Goal: Task Accomplishment & Management: Use online tool/utility

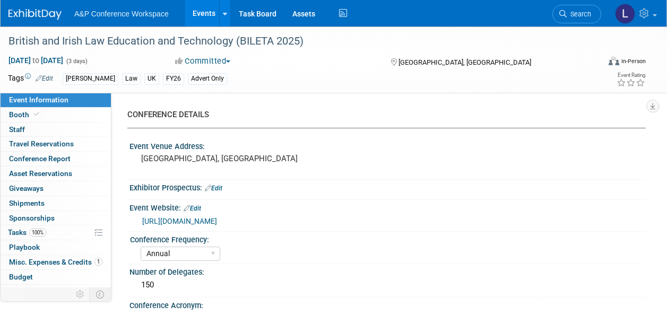
select select "Annual"
select select "Level 3"
select select "Program Advert"
select select "Law"
select select "[PERSON_NAME] Publishing"
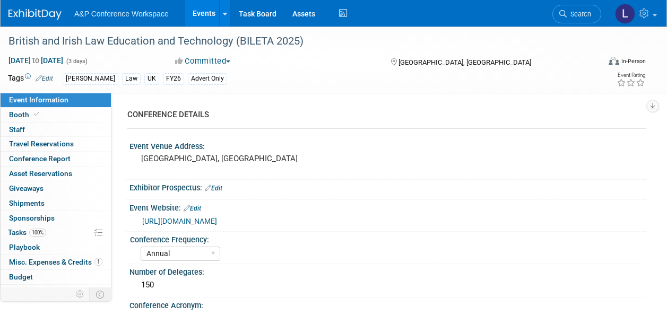
select select "Organised by [PERSON_NAME]"
select select "Ros Jubber"
select select "Brand/Subject Presence​"
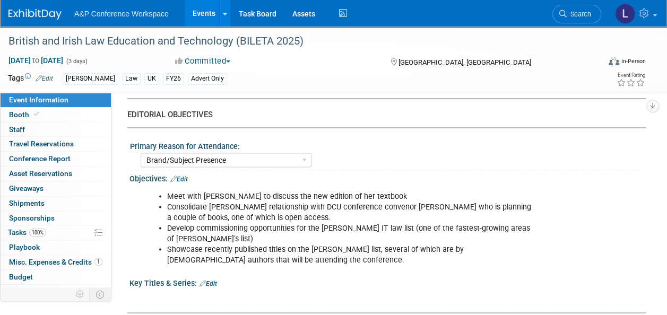
scroll to position [899, 0]
drag, startPoint x: 321, startPoint y: 221, endPoint x: 367, endPoint y: 220, distance: 45.6
click at [368, 222] on li "Develop commissioning opportunities for the [PERSON_NAME] IT law list (one of t…" at bounding box center [352, 232] width 370 height 21
drag, startPoint x: 367, startPoint y: 220, endPoint x: 350, endPoint y: 220, distance: 17.5
copy li "[PERSON_NAME] IT law lis"
